Goal: Obtain resource: Download file/media

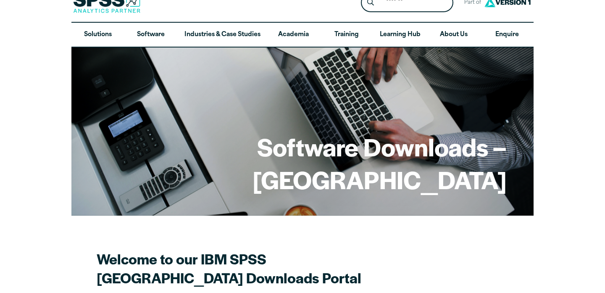
scroll to position [17, 0]
drag, startPoint x: 603, startPoint y: 78, endPoint x: 603, endPoint y: 84, distance: 6.3
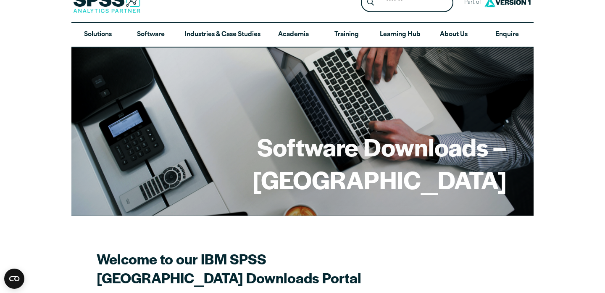
drag, startPoint x: 603, startPoint y: 97, endPoint x: 603, endPoint y: 103, distance: 5.9
drag, startPoint x: 603, startPoint y: 90, endPoint x: 603, endPoint y: 110, distance: 19.3
drag, startPoint x: 603, startPoint y: 110, endPoint x: 603, endPoint y: 117, distance: 7.6
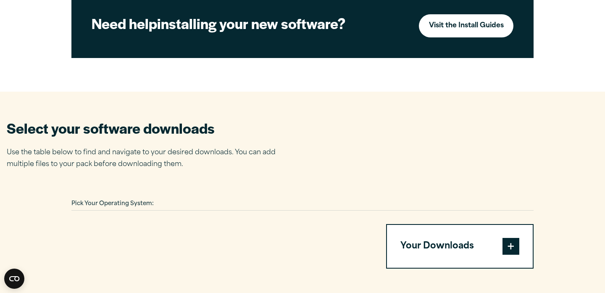
scroll to position [437, 0]
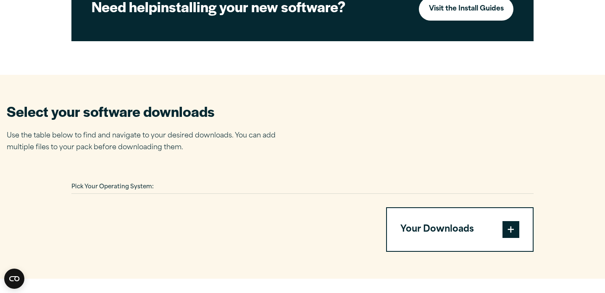
drag, startPoint x: 601, startPoint y: 181, endPoint x: 602, endPoint y: 166, distance: 15.1
click at [602, 166] on article "Software Downloads – [GEOGRAPHIC_DATA] Welcome to our IBM SPSS [GEOGRAPHIC_DATA…" at bounding box center [302, 7] width 605 height 761
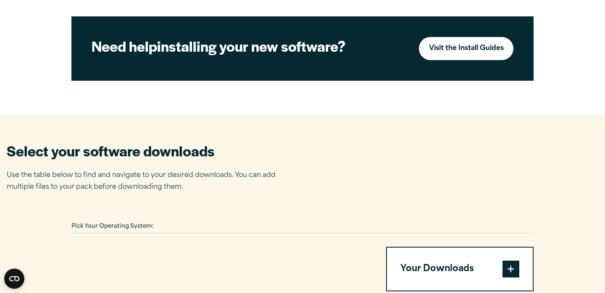
scroll to position [381, 0]
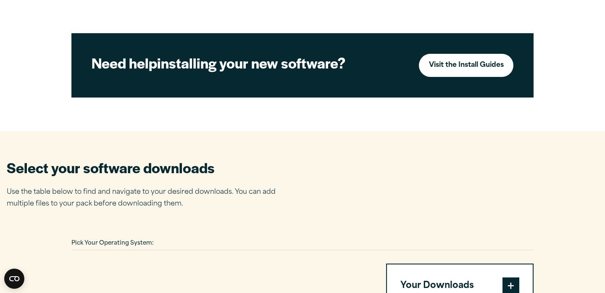
click at [502, 277] on span at bounding box center [510, 285] width 17 height 17
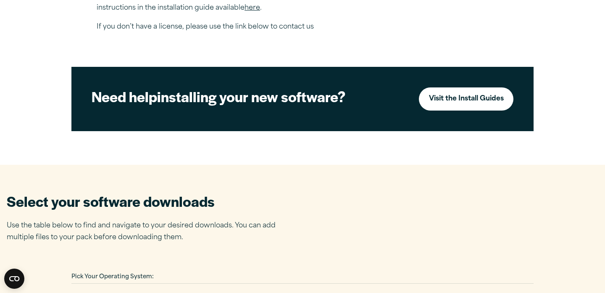
scroll to position [364, 0]
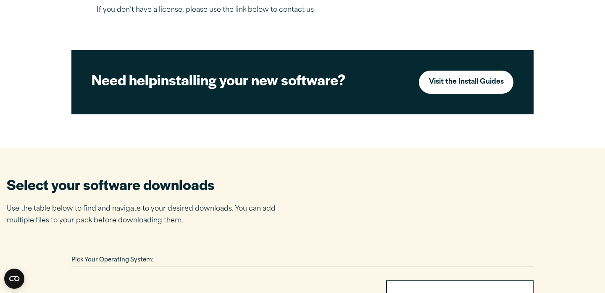
drag, startPoint x: 603, startPoint y: 199, endPoint x: 601, endPoint y: 234, distance: 34.9
click at [601, 234] on article "Software Downloads – [GEOGRAPHIC_DATA] Welcome to our IBM SPSS [GEOGRAPHIC_DATA…" at bounding box center [302, 81] width 605 height 761
drag, startPoint x: 602, startPoint y: 229, endPoint x: 594, endPoint y: 242, distance: 14.9
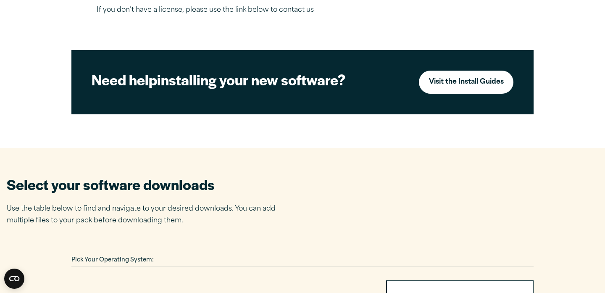
click at [602, 257] on article "Software Downloads – [GEOGRAPHIC_DATA] Welcome to our IBM SPSS [GEOGRAPHIC_DATA…" at bounding box center [302, 81] width 605 height 761
click at [591, 241] on article "Software Downloads – [GEOGRAPHIC_DATA] Welcome to our IBM SPSS [GEOGRAPHIC_DATA…" at bounding box center [302, 81] width 605 height 761
drag, startPoint x: 602, startPoint y: 228, endPoint x: 602, endPoint y: 235, distance: 7.1
click at [602, 235] on article "Software Downloads – [GEOGRAPHIC_DATA] Welcome to our IBM SPSS [GEOGRAPHIC_DATA…" at bounding box center [302, 81] width 605 height 761
drag, startPoint x: 602, startPoint y: 230, endPoint x: 604, endPoint y: 185, distance: 45.4
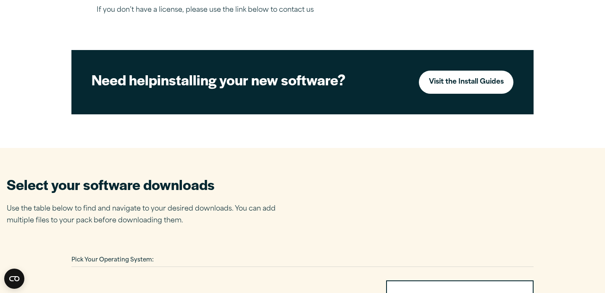
click at [604, 185] on article "Software Downloads – [GEOGRAPHIC_DATA] Welcome to our IBM SPSS [GEOGRAPHIC_DATA…" at bounding box center [302, 81] width 605 height 761
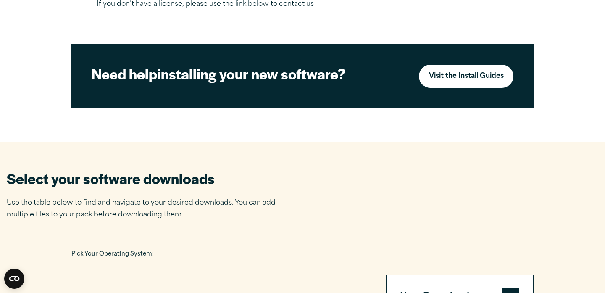
scroll to position [386, 0]
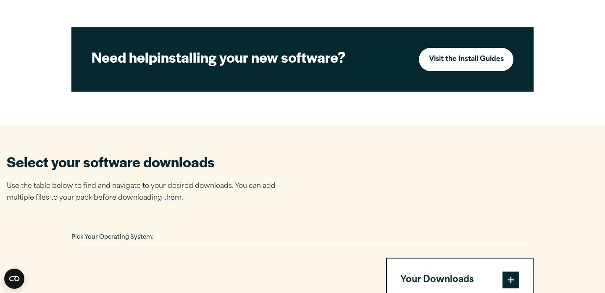
click at [72, 234] on span "Pick Your Operating System:" at bounding box center [112, 236] width 82 height 5
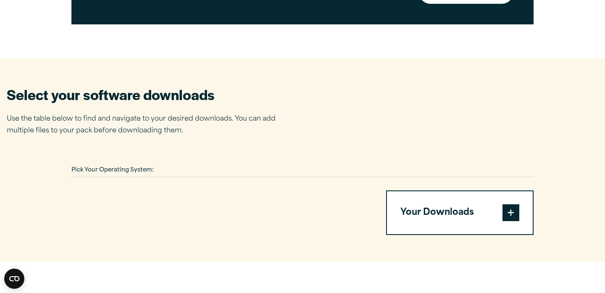
scroll to position [470, 0]
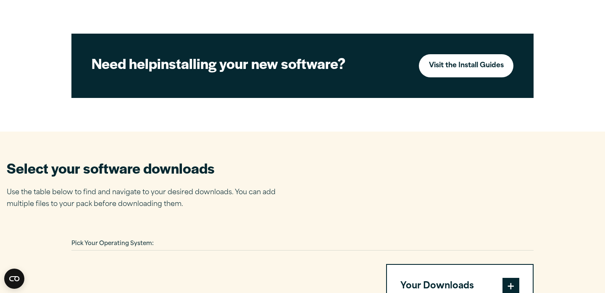
scroll to position [381, 0]
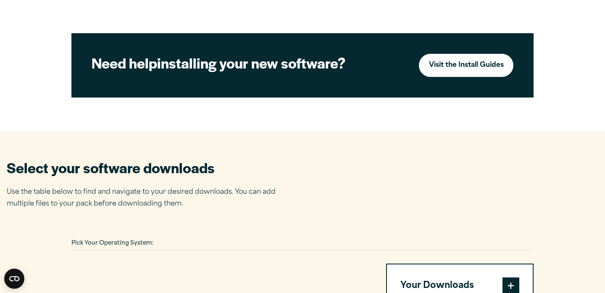
click at [502, 277] on span at bounding box center [510, 285] width 17 height 17
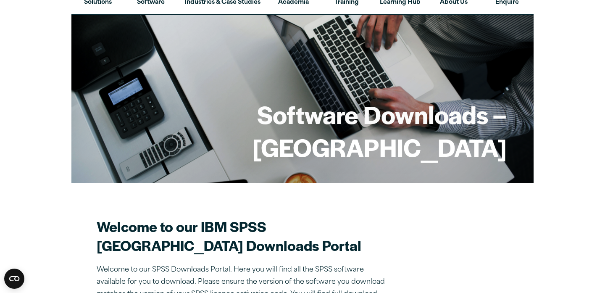
scroll to position [0, 0]
